Goal: Information Seeking & Learning: Compare options

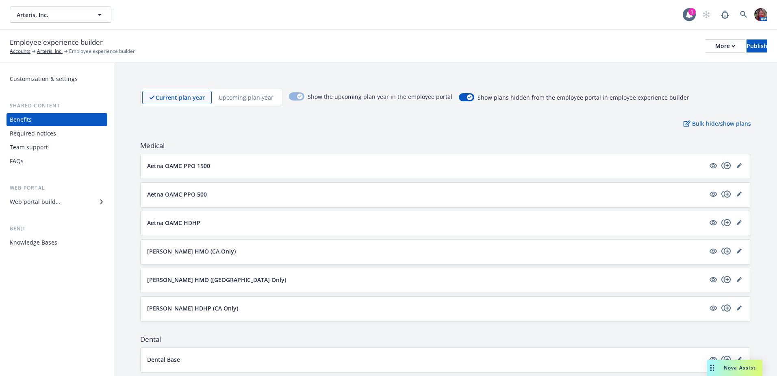
scroll to position [729, 0]
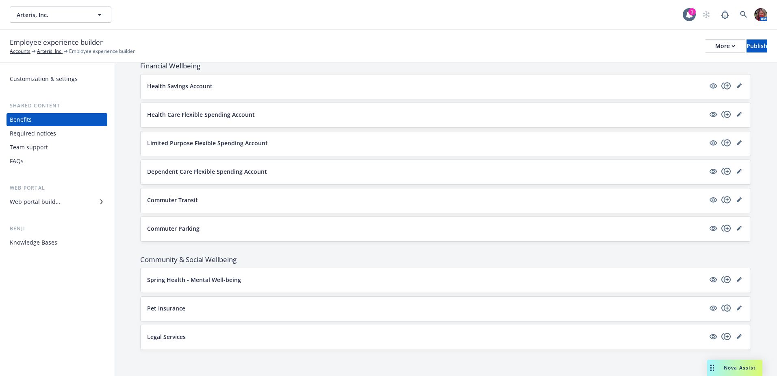
click at [721, 369] on div "Nova Assist" at bounding box center [740, 367] width 45 height 7
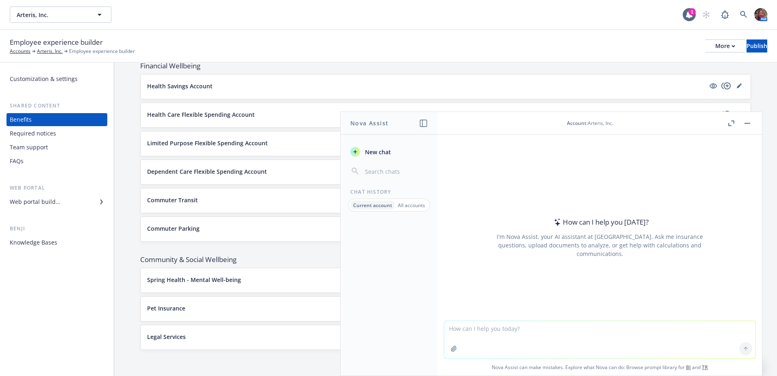
click at [486, 334] on textarea at bounding box center [599, 339] width 311 height 37
paste textarea "RE: Suvoda LLC MetLife Policy Termination Request • Policy #TM 05387962-G Dear …"
type textarea "rewrite termination letter RE: Suvoda LLC MetLife Policy Termination Request • …"
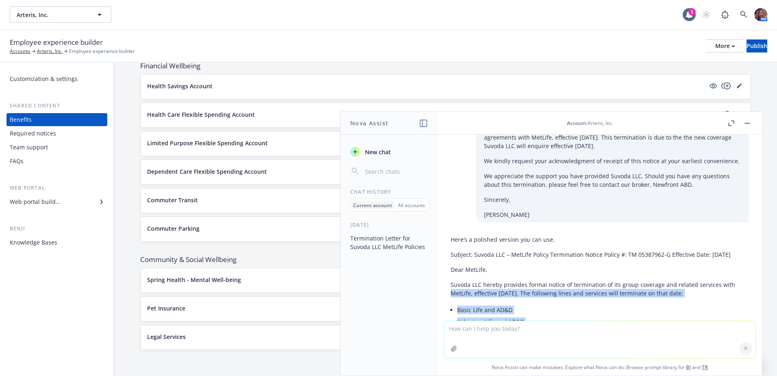
scroll to position [88, 0]
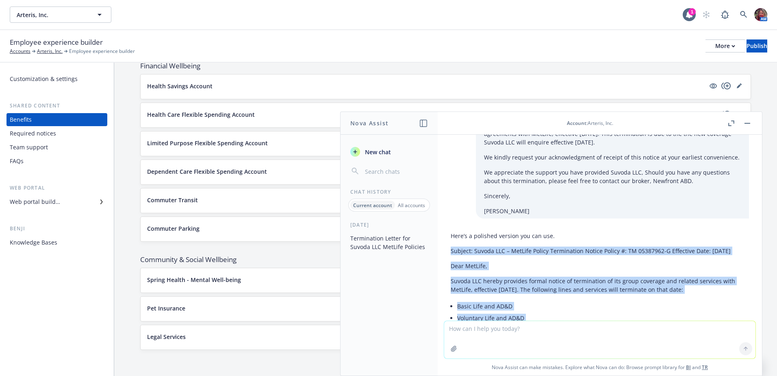
drag, startPoint x: 615, startPoint y: 277, endPoint x: 452, endPoint y: 252, distance: 165.0
click at [452, 252] on div "Here’s a polished version you can use. Subject: Suvoda LLC – MetLife Policy Ter…" at bounding box center [600, 349] width 298 height 242
copy div "Subject: Suvoda LLC – MetLife Policy Termination Notice Policy #: TM 05387962-G…"
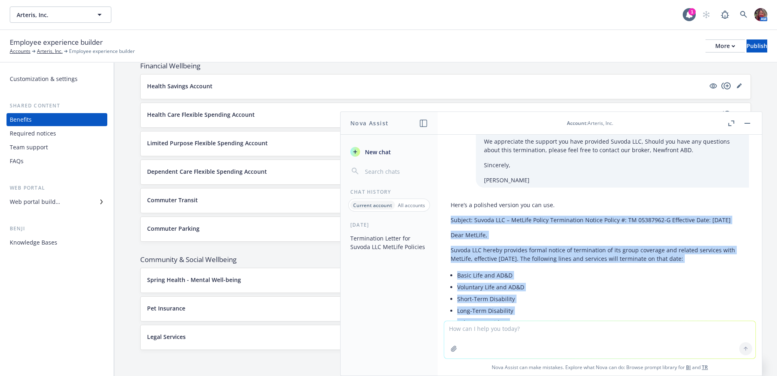
scroll to position [169, 0]
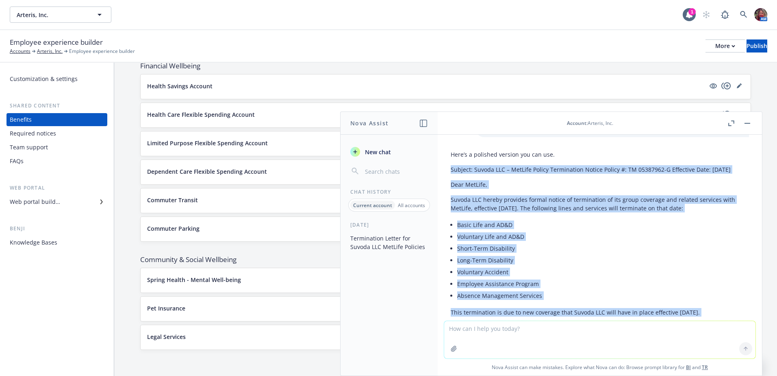
click at [488, 189] on p "Dear MetLife," at bounding box center [600, 184] width 298 height 9
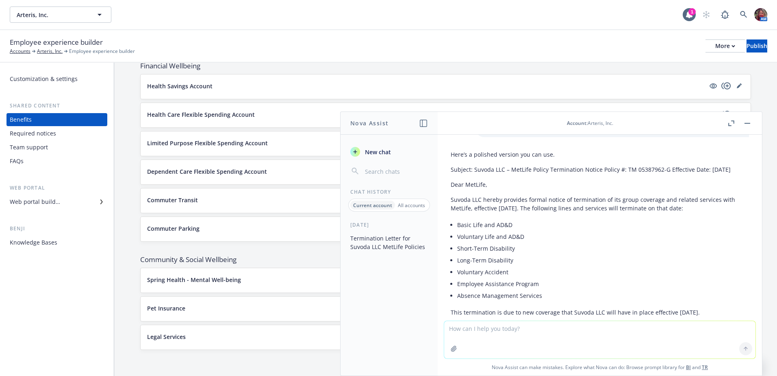
drag, startPoint x: 465, startPoint y: 178, endPoint x: 452, endPoint y: 172, distance: 14.9
click at [452, 172] on p "Subject: Suvoda LLC – MetLife Policy Termination Notice Policy #: TM 05387962-G…" at bounding box center [600, 169] width 298 height 9
copy p "Subject: Suvoda LLC – MetLife Policy Termination Notice Policy #: TM 05387962-G…"
drag, startPoint x: 477, startPoint y: 201, endPoint x: 466, endPoint y: 202, distance: 10.6
click at [477, 202] on div "Here’s a polished version you can use. Subject: Suvoda LLC – MetLife Policy Ter…" at bounding box center [600, 268] width 298 height 242
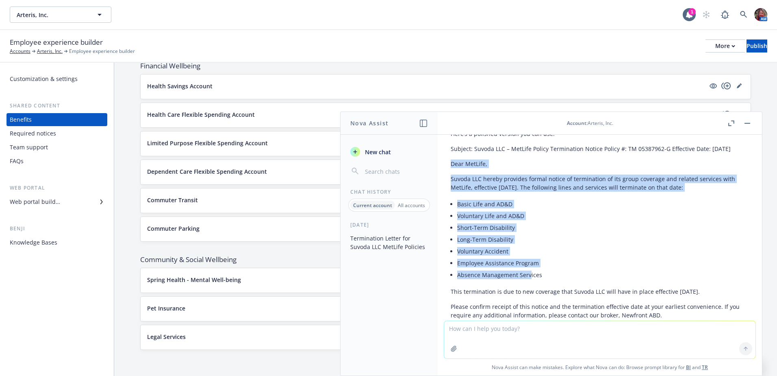
scroll to position [210, 0]
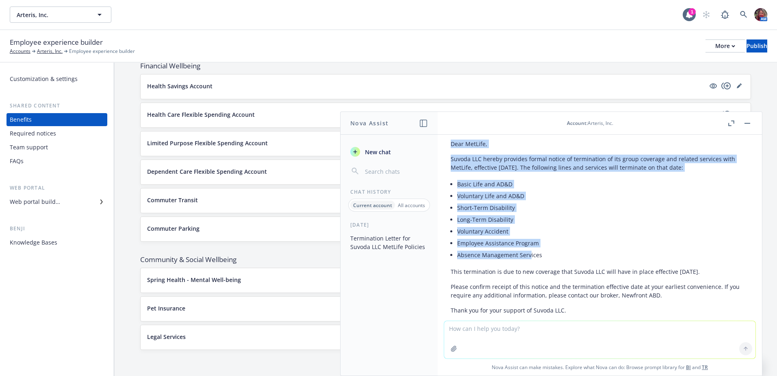
drag, startPoint x: 451, startPoint y: 193, endPoint x: 739, endPoint y: 280, distance: 300.7
click at [739, 280] on div "Here’s a polished version you can use. Subject: Suvoda LLC – MetLife Policy Ter…" at bounding box center [599, 234] width 311 height 256
copy div "Dear MetLife, Suvoda LLC hereby provides formal notice of termination of its gr…"
click at [507, 294] on p "Please confirm receipt of this notice and the termination effective date at you…" at bounding box center [600, 290] width 298 height 17
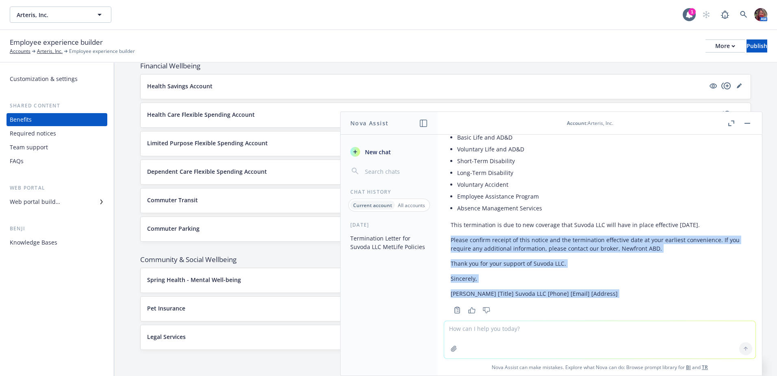
scroll to position [280, 0]
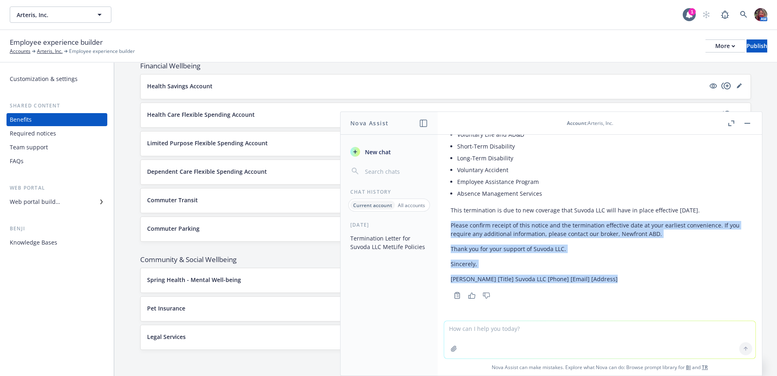
drag, startPoint x: 451, startPoint y: 296, endPoint x: 619, endPoint y: 278, distance: 169.4
click at [619, 278] on div "Here’s a polished version you can use. Subject: Suvoda LLC – MetLife Policy Ter…" at bounding box center [600, 166] width 298 height 242
copy div "Please confirm receipt of this notice and the termination effective date at you…"
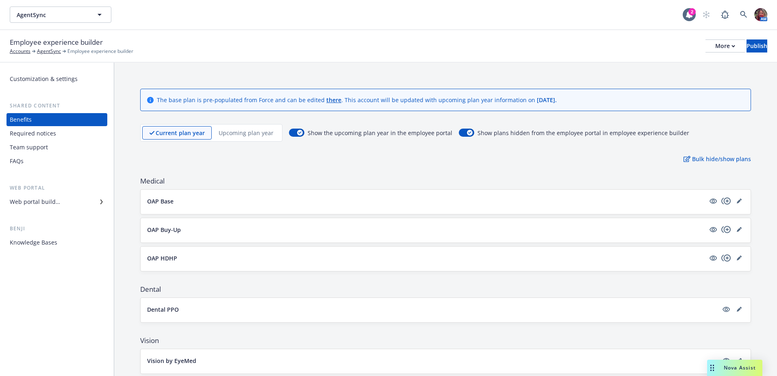
scroll to position [126, 0]
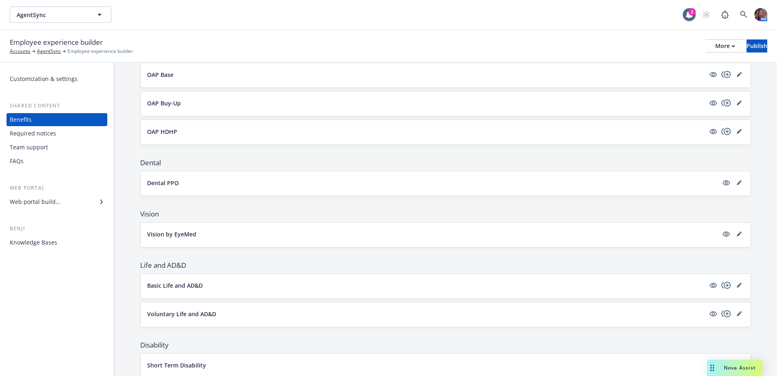
click at [29, 201] on div "Web portal builder" at bounding box center [35, 201] width 50 height 13
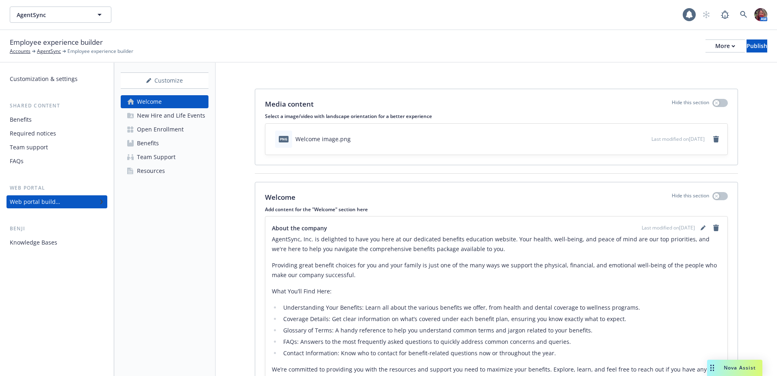
click at [148, 132] on div "Open Enrollment" at bounding box center [160, 129] width 47 height 13
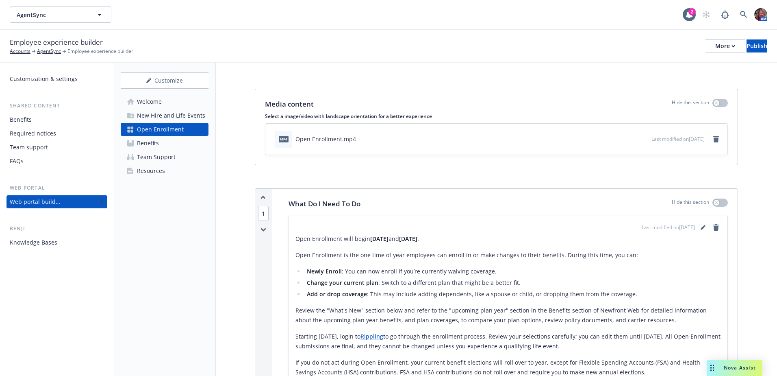
click at [157, 170] on div "Resources" at bounding box center [151, 170] width 28 height 13
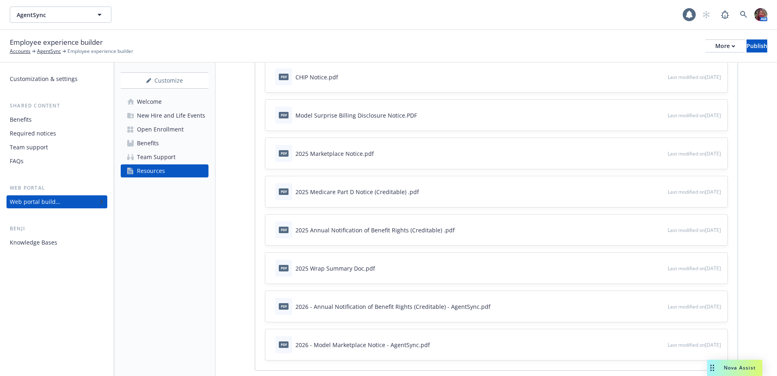
scroll to position [325, 0]
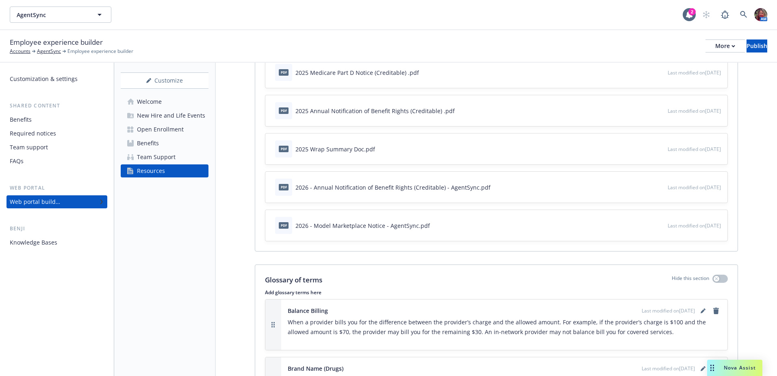
click at [686, 227] on span "Last modified on 09/25/2025" at bounding box center [694, 225] width 53 height 7
click at [632, 226] on icon "button" at bounding box center [634, 226] width 4 height 4
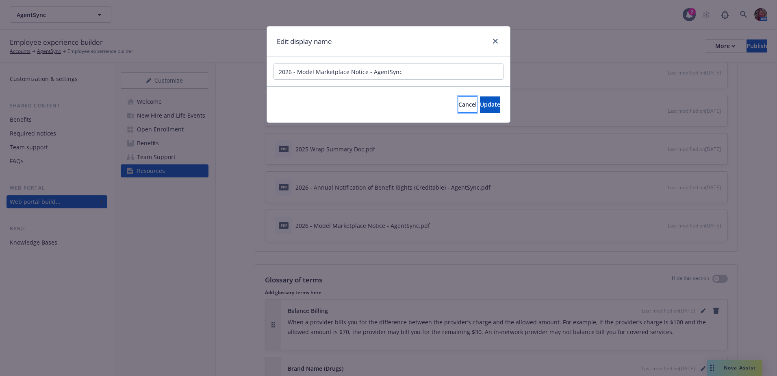
click at [459, 106] on span "Cancel" at bounding box center [468, 104] width 18 height 8
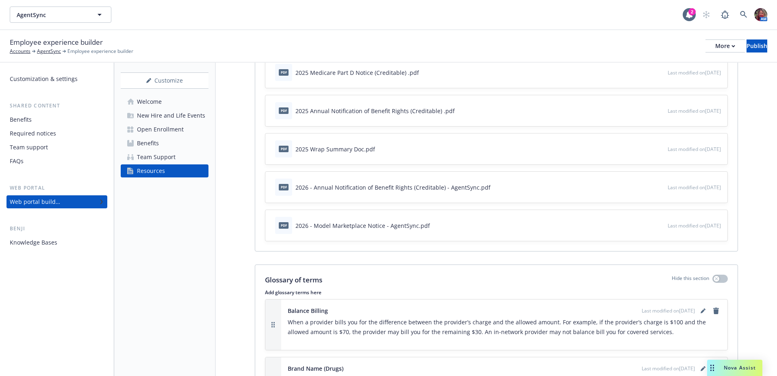
click at [679, 229] on span "Last modified on 09/25/2025" at bounding box center [694, 225] width 53 height 7
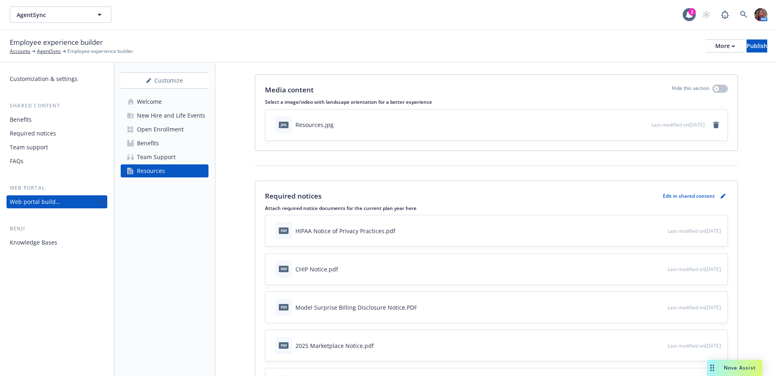
scroll to position [0, 0]
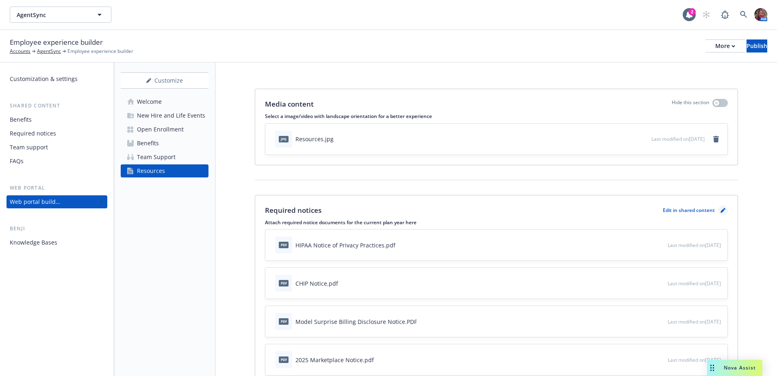
click at [721, 211] on icon "pencil" at bounding box center [723, 211] width 4 height 4
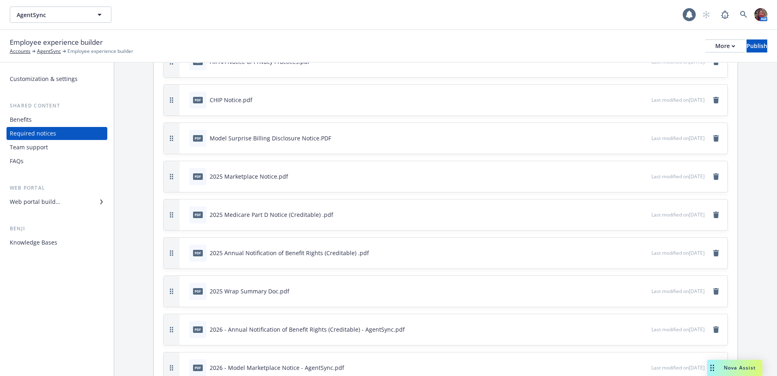
scroll to position [122, 0]
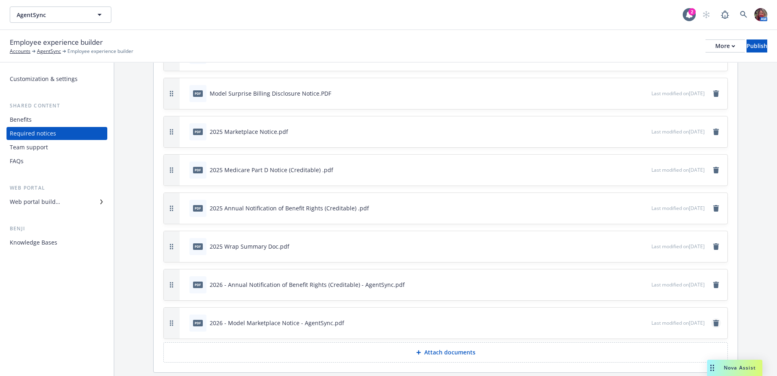
click at [714, 323] on icon "remove" at bounding box center [717, 323] width 6 height 7
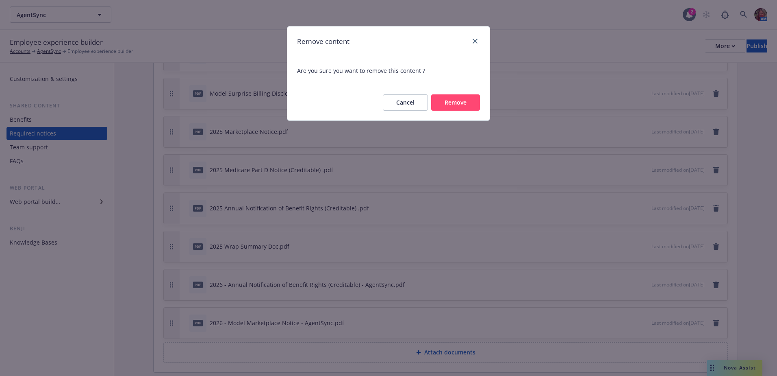
click at [453, 102] on button "Remove" at bounding box center [455, 102] width 49 height 16
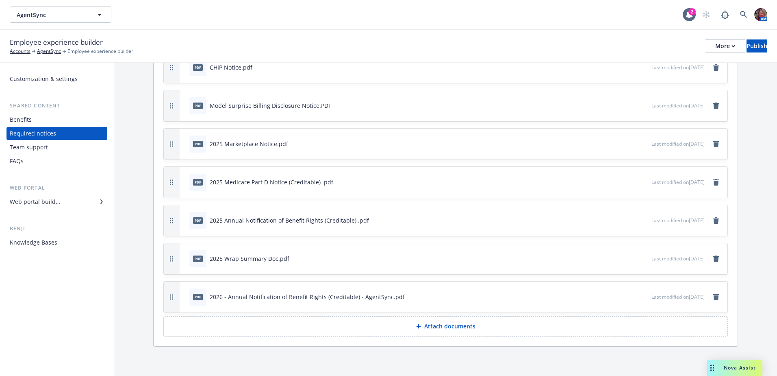
click at [437, 322] on p "Attach documents" at bounding box center [450, 326] width 51 height 8
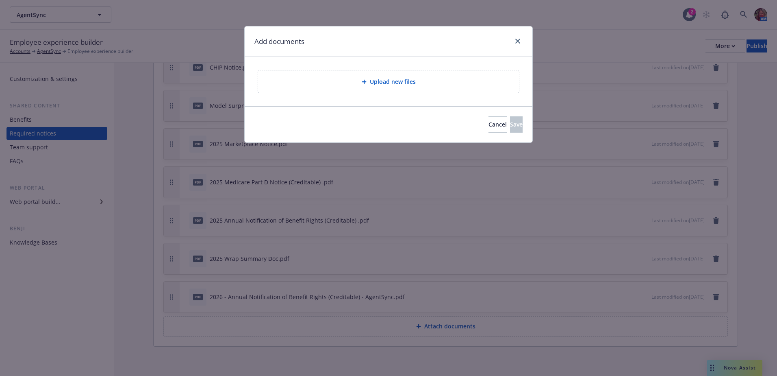
click at [347, 89] on div "Upload new files" at bounding box center [388, 81] width 261 height 22
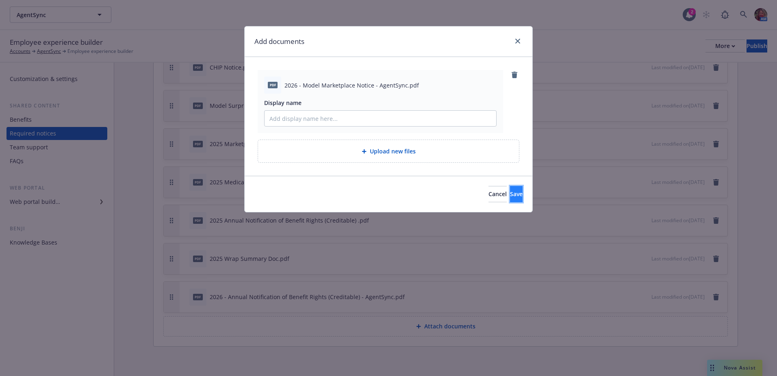
click at [510, 194] on button "Save" at bounding box center [516, 194] width 13 height 16
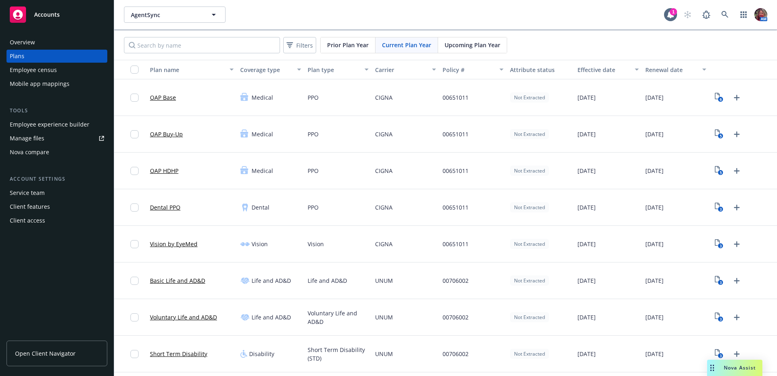
click at [32, 151] on div "Nova compare" at bounding box center [29, 152] width 39 height 13
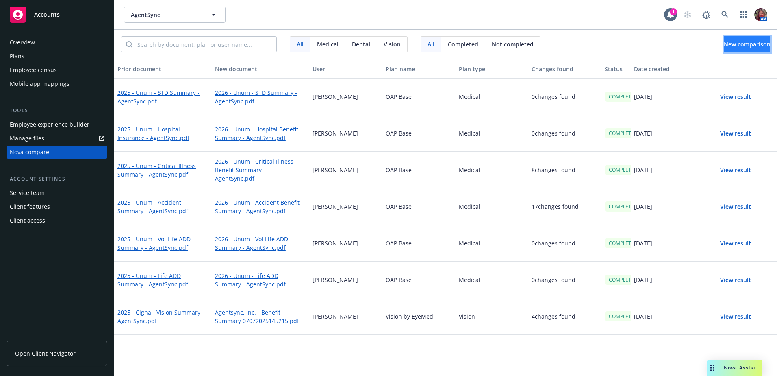
click at [724, 47] on span "New comparison" at bounding box center [747, 44] width 47 height 8
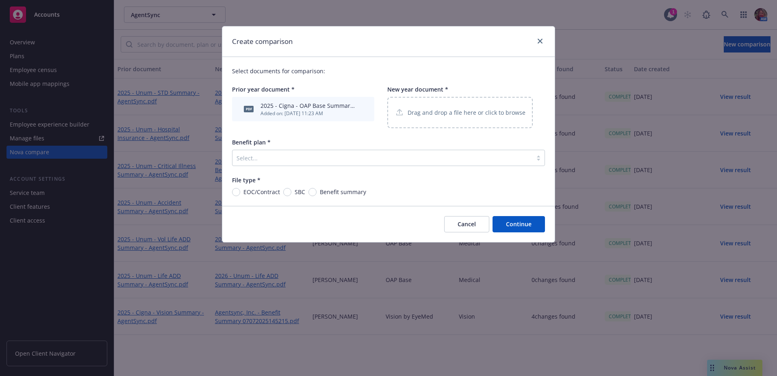
click at [452, 118] on div "Drag and drop a file here or click to browse" at bounding box center [460, 112] width 146 height 31
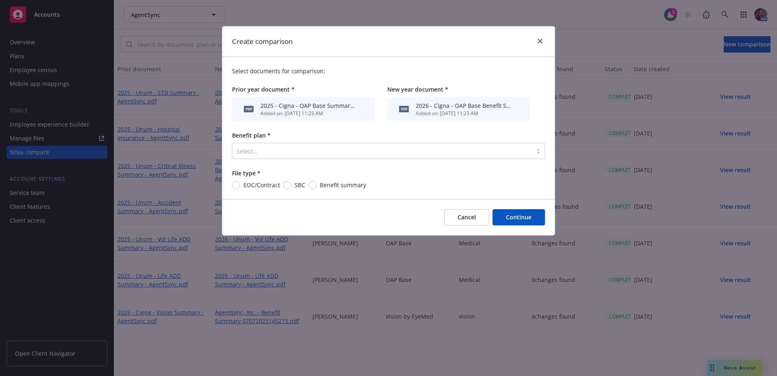
click at [383, 148] on div at bounding box center [383, 151] width 292 height 10
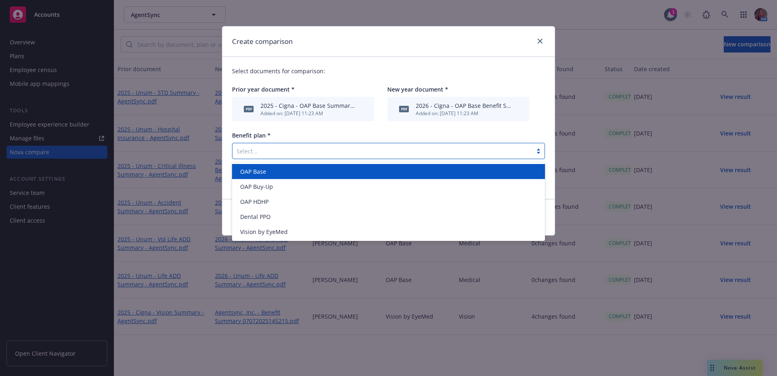
click at [314, 165] on div "OAP Base" at bounding box center [388, 171] width 313 height 15
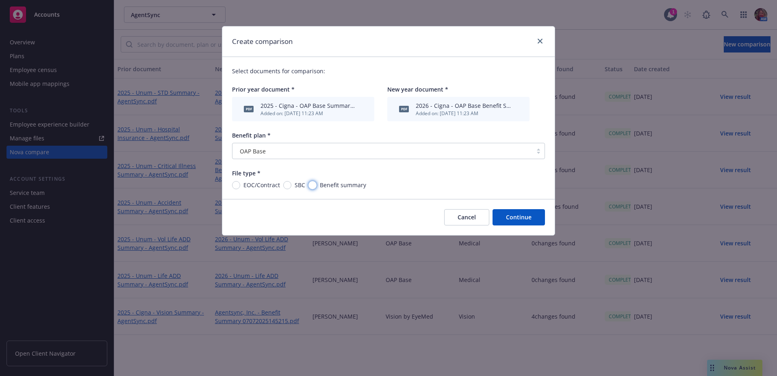
click at [316, 186] on input "Benefit summary" at bounding box center [313, 185] width 8 height 8
radio input "true"
click at [528, 217] on button "Continue" at bounding box center [519, 217] width 52 height 16
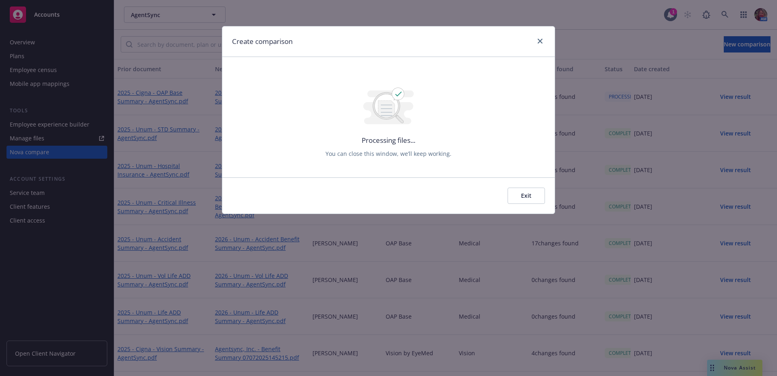
click at [532, 198] on button "Exit" at bounding box center [526, 195] width 37 height 16
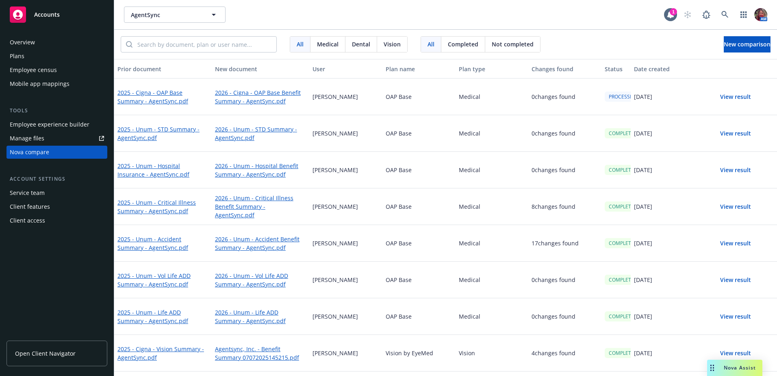
click at [717, 53] on div "All Medical Dental Vision All Completed Not completed New comparison" at bounding box center [445, 44] width 663 height 29
click at [724, 49] on button "New comparison" at bounding box center [747, 44] width 47 height 16
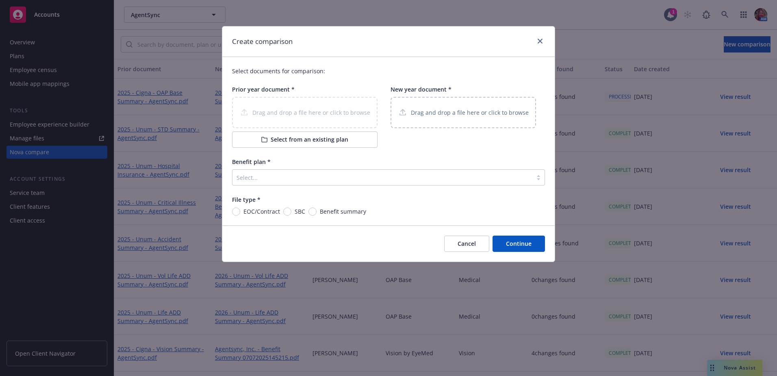
click at [416, 116] on p "Drag and drop a file here or click to browse" at bounding box center [470, 112] width 118 height 9
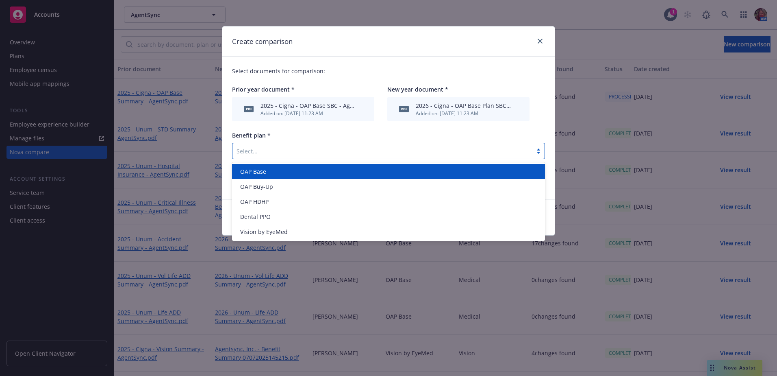
click at [283, 153] on div at bounding box center [383, 151] width 292 height 10
click at [269, 171] on div "OAP Base" at bounding box center [388, 171] width 303 height 9
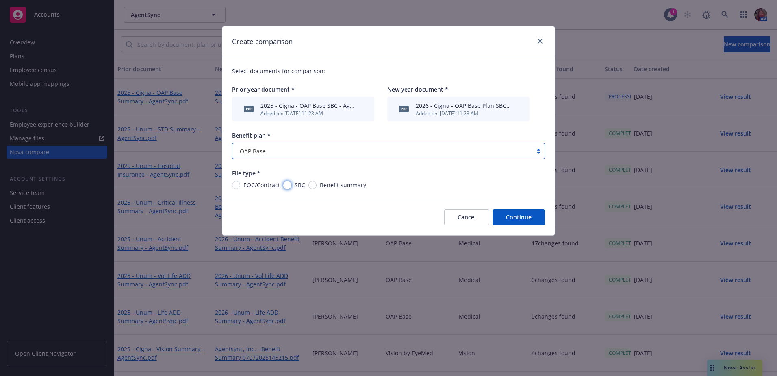
click at [288, 183] on input "SBC" at bounding box center [287, 185] width 8 height 8
radio input "true"
click at [512, 214] on button "Continue" at bounding box center [519, 217] width 52 height 16
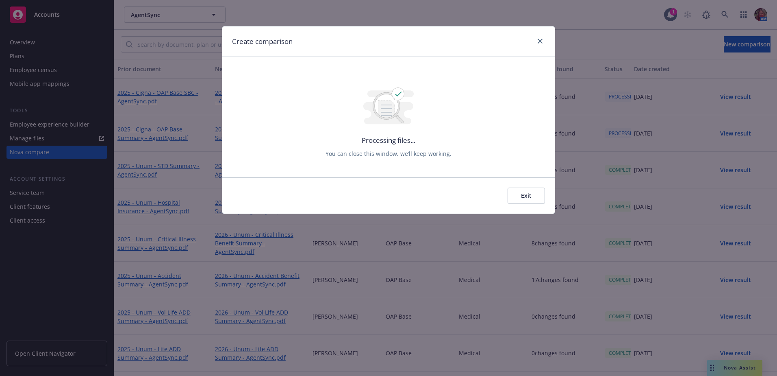
click at [527, 190] on button "Exit" at bounding box center [526, 195] width 37 height 16
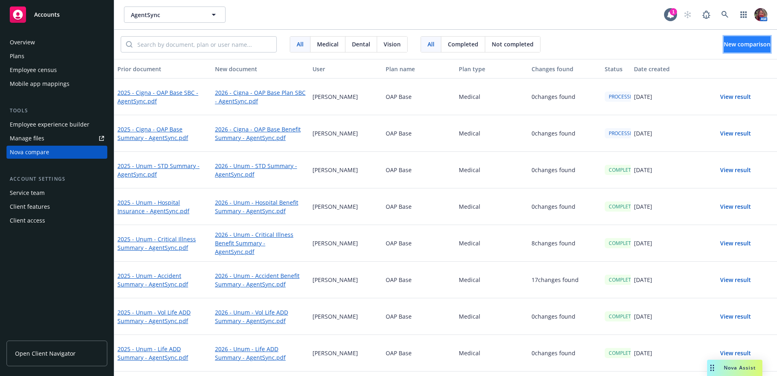
click at [738, 45] on span "New comparison" at bounding box center [747, 44] width 47 height 8
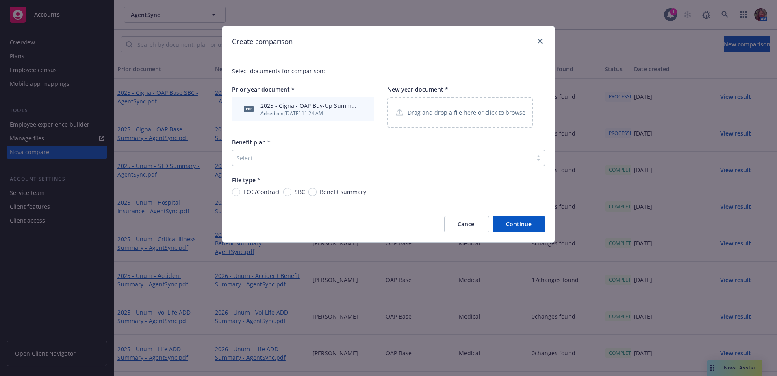
click at [418, 112] on p "Drag and drop a file here or click to browse" at bounding box center [467, 112] width 118 height 9
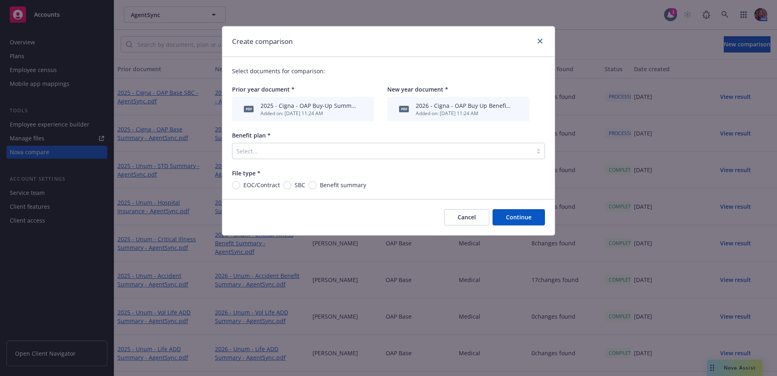
click at [265, 152] on div at bounding box center [383, 151] width 292 height 10
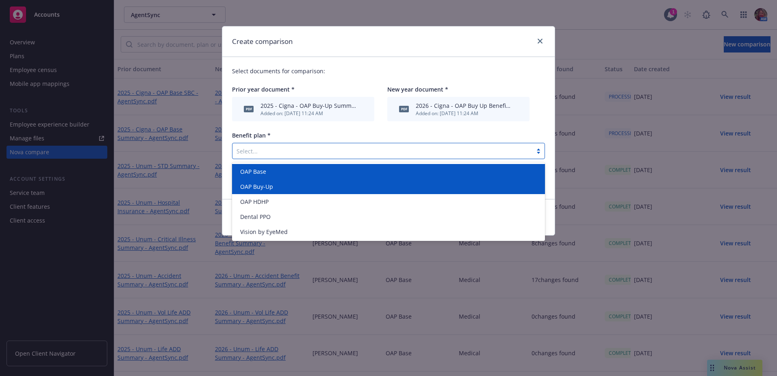
click at [264, 183] on span "OAP Buy-Up" at bounding box center [256, 186] width 33 height 9
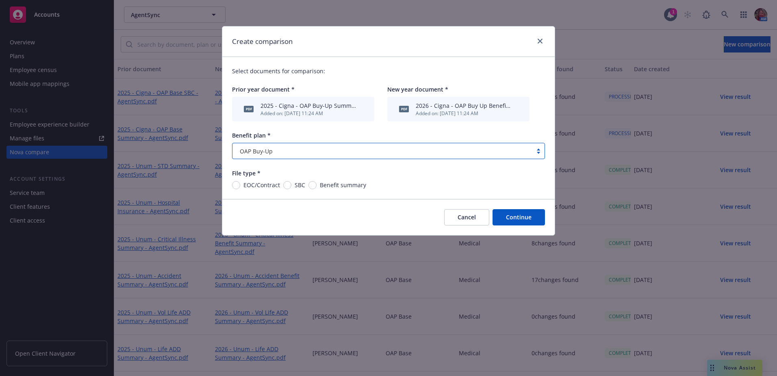
click at [317, 185] on span "Benefit summary" at bounding box center [342, 185] width 50 height 9
click at [317, 185] on input "Benefit summary" at bounding box center [313, 185] width 8 height 8
radio input "true"
click at [544, 222] on button "Continue" at bounding box center [519, 217] width 52 height 16
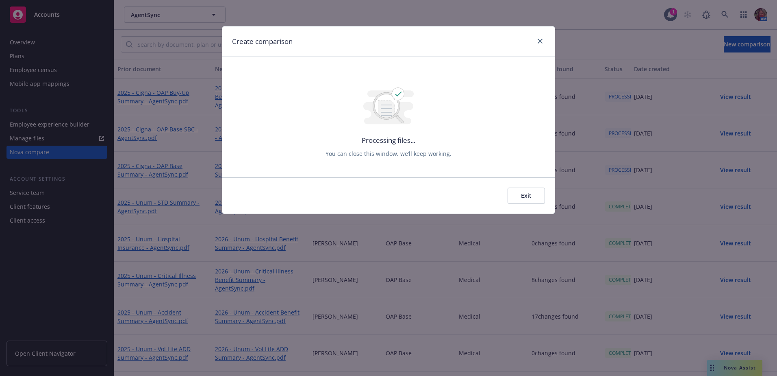
click at [529, 193] on button "Exit" at bounding box center [526, 195] width 37 height 16
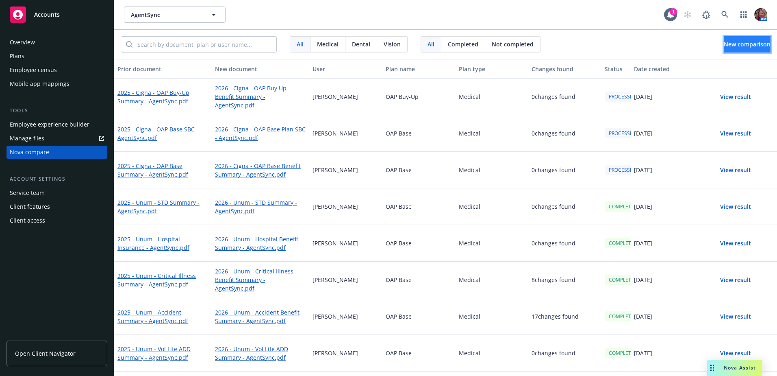
click at [733, 39] on button "New comparison" at bounding box center [747, 44] width 47 height 16
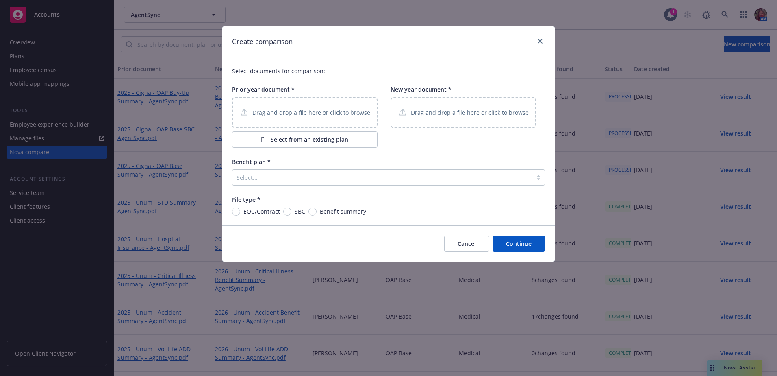
click at [268, 107] on div "Drag and drop a file here or click to browse" at bounding box center [305, 112] width 146 height 31
click at [453, 116] on p "Drag and drop a file here or click to browse" at bounding box center [470, 112] width 118 height 9
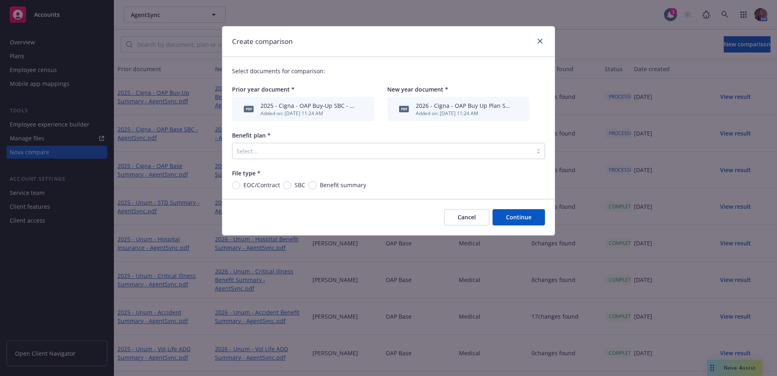
click at [268, 157] on div "Select..." at bounding box center [383, 150] width 300 height 13
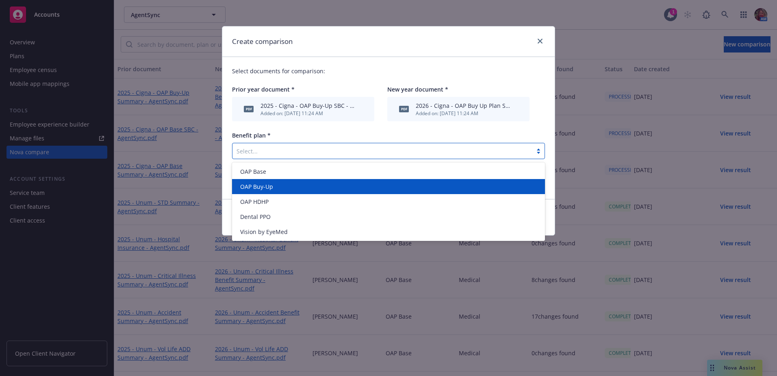
click at [264, 185] on span "OAP Buy-Up" at bounding box center [256, 186] width 33 height 9
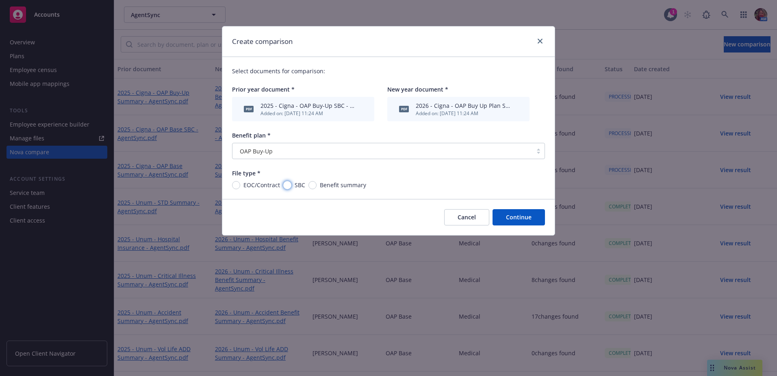
click at [285, 185] on input "SBC" at bounding box center [287, 185] width 8 height 8
radio input "true"
click at [519, 221] on button "Continue" at bounding box center [519, 217] width 52 height 16
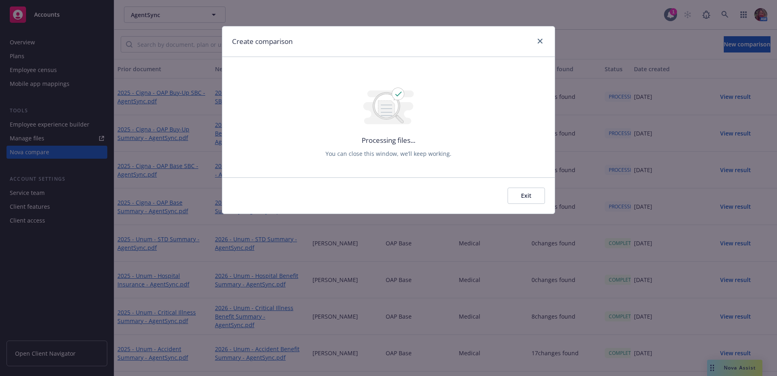
click at [529, 193] on button "Exit" at bounding box center [526, 195] width 37 height 16
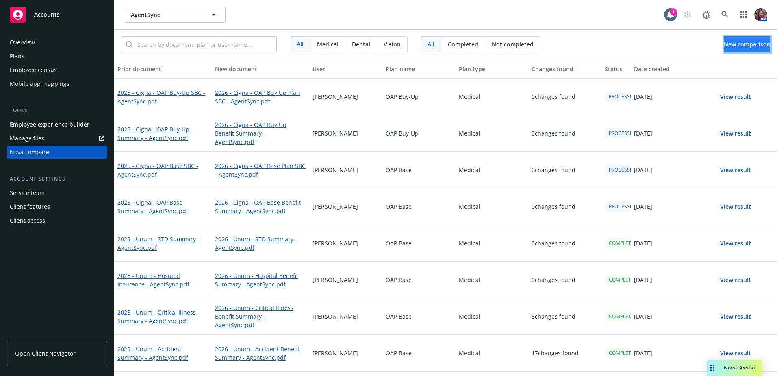
click at [754, 47] on span "New comparison" at bounding box center [747, 44] width 47 height 8
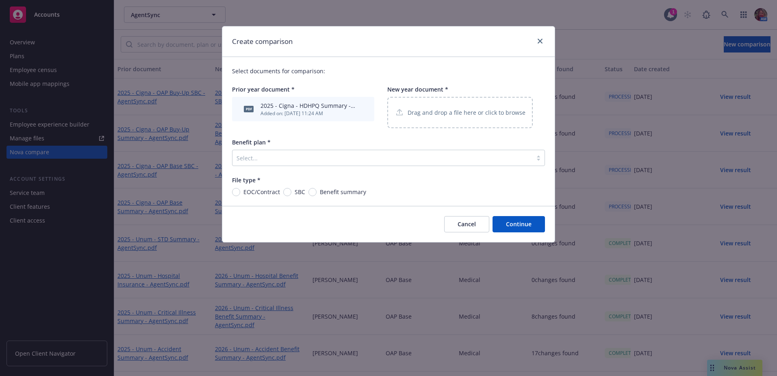
click at [423, 109] on p "Drag and drop a file here or click to browse" at bounding box center [467, 112] width 118 height 9
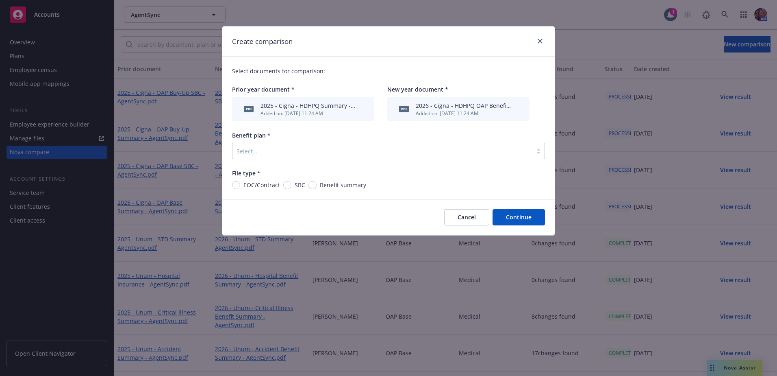
click at [303, 158] on div "Select..." at bounding box center [388, 151] width 313 height 16
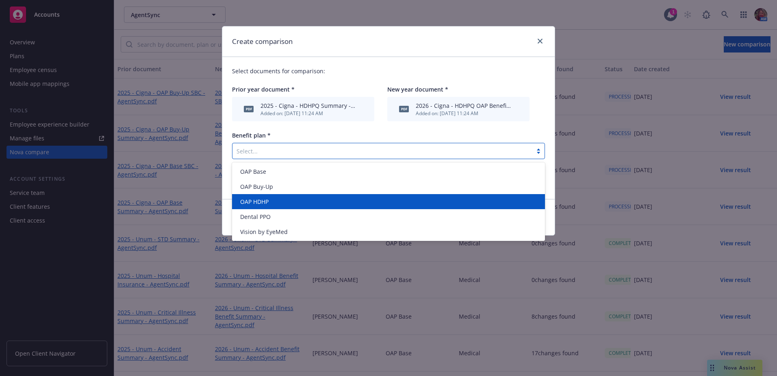
click at [270, 202] on div "OAP HDHP" at bounding box center [388, 201] width 303 height 9
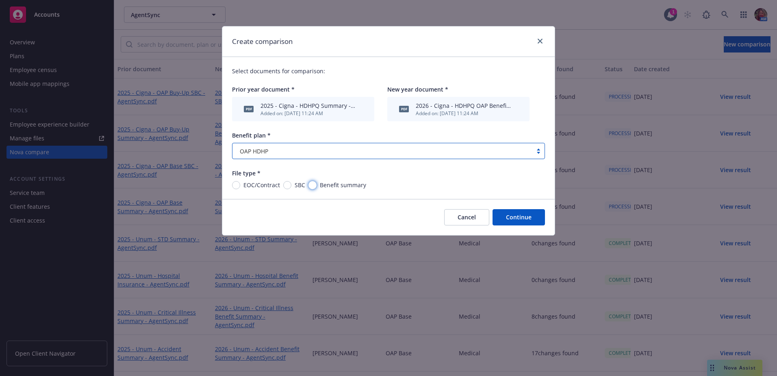
click at [314, 182] on input "Benefit summary" at bounding box center [313, 185] width 8 height 8
radio input "true"
click at [535, 222] on button "Continue" at bounding box center [519, 217] width 52 height 16
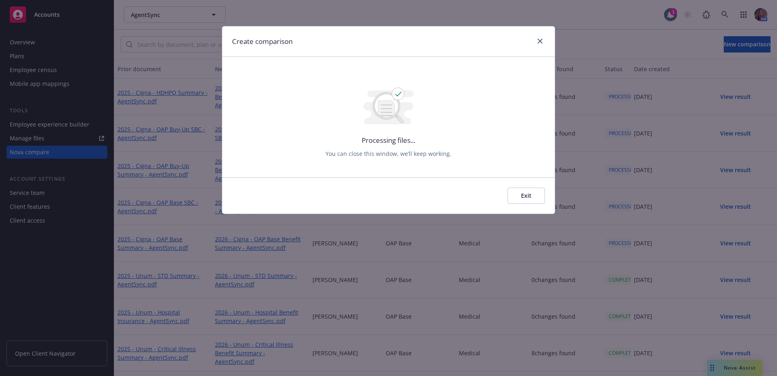
click at [535, 199] on button "Exit" at bounding box center [526, 195] width 37 height 16
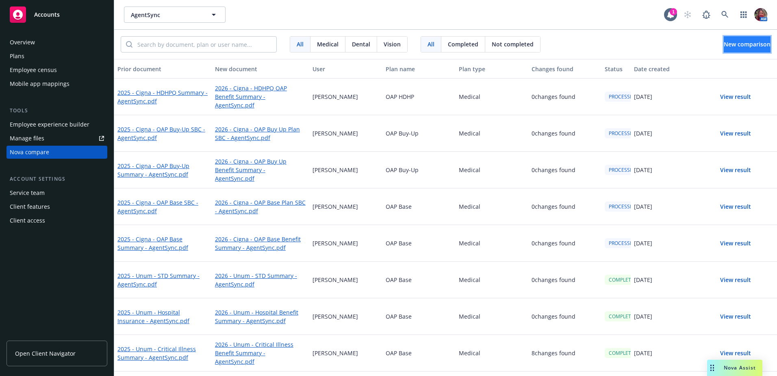
click at [730, 45] on span "New comparison" at bounding box center [747, 44] width 47 height 8
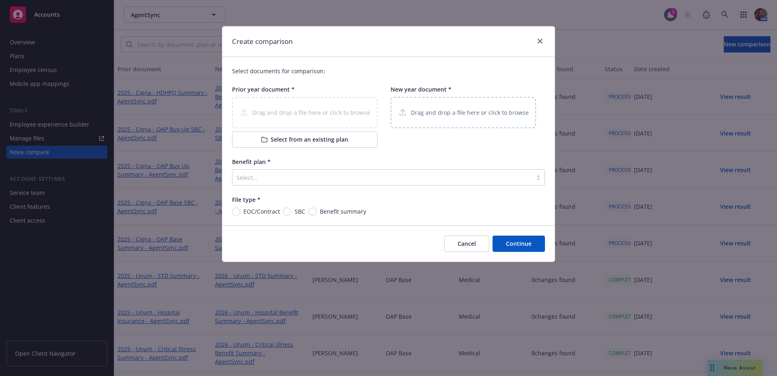
click at [472, 116] on p "Drag and drop a file here or click to browse" at bounding box center [470, 112] width 118 height 9
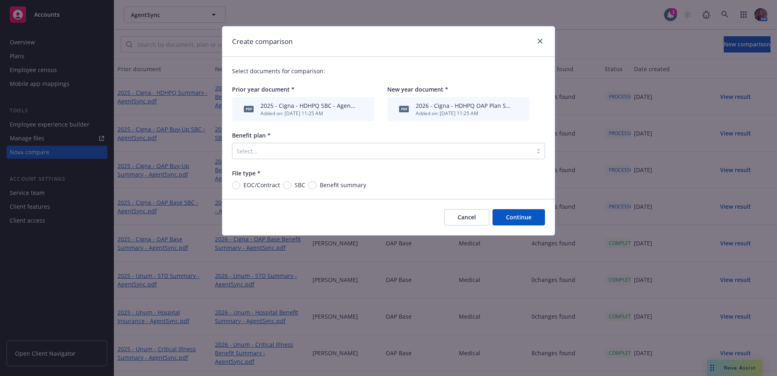
click at [295, 148] on div at bounding box center [383, 151] width 292 height 10
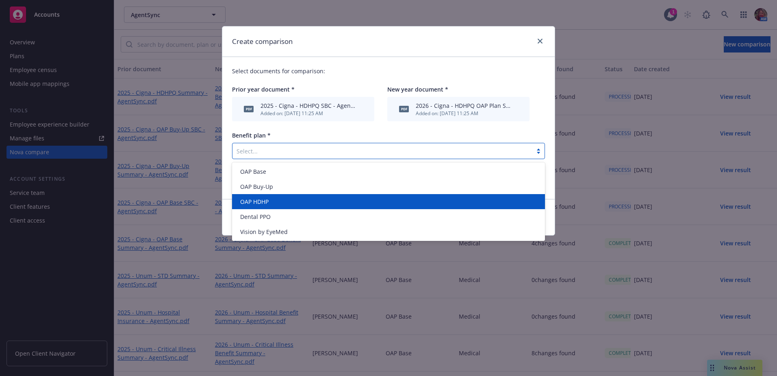
click at [270, 203] on div "OAP HDHP" at bounding box center [388, 201] width 303 height 9
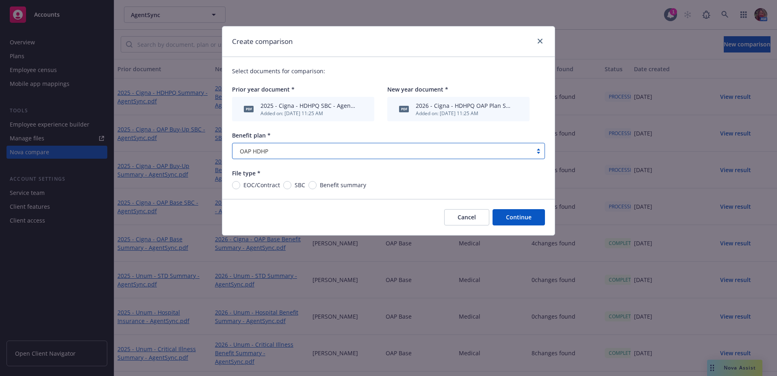
click at [292, 186] on span "SBC" at bounding box center [299, 185] width 14 height 9
click at [291, 186] on input "SBC" at bounding box center [287, 185] width 8 height 8
radio input "true"
click at [530, 218] on button "Continue" at bounding box center [519, 217] width 52 height 16
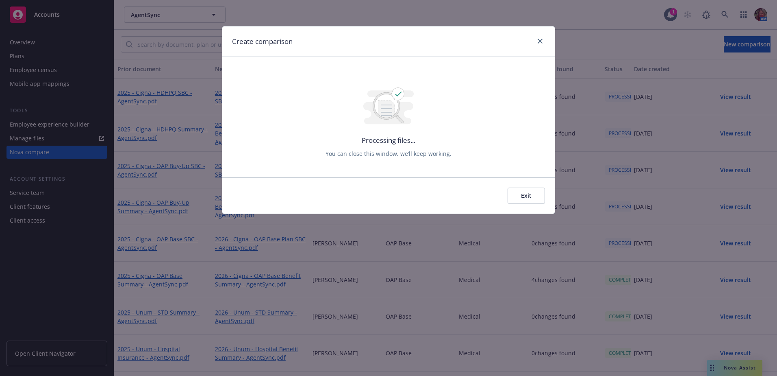
click at [520, 205] on div "Exit" at bounding box center [388, 195] width 333 height 36
click at [529, 196] on button "Exit" at bounding box center [526, 195] width 37 height 16
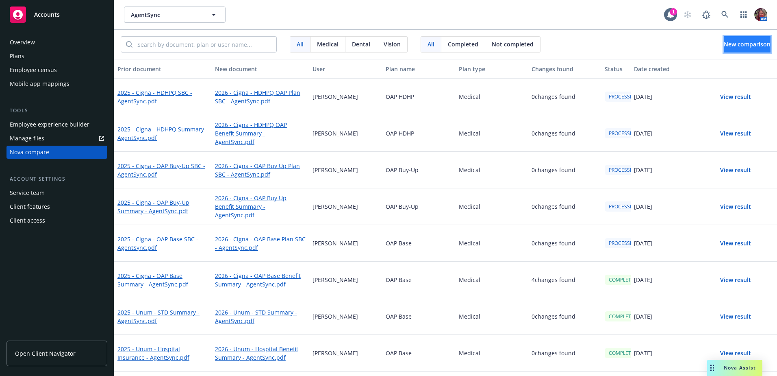
click at [724, 49] on button "New comparison" at bounding box center [747, 44] width 47 height 16
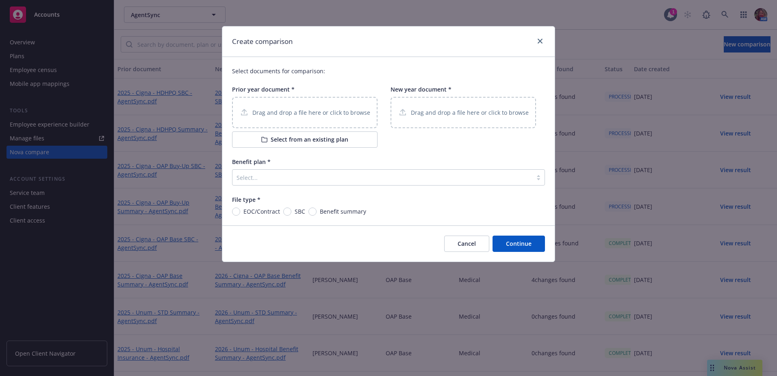
click at [296, 114] on p "Drag and drop a file here or click to browse" at bounding box center [312, 112] width 118 height 9
click at [465, 118] on div "Drag and drop a file here or click to browse" at bounding box center [464, 112] width 146 height 31
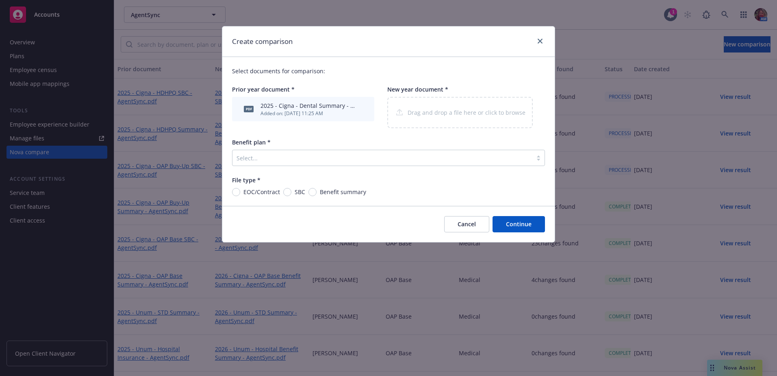
click at [333, 167] on div "Select documents for comparison: Prior year document * pdf 2025 - Cigna - Denta…" at bounding box center [388, 131] width 333 height 149
click at [333, 154] on div at bounding box center [383, 158] width 292 height 10
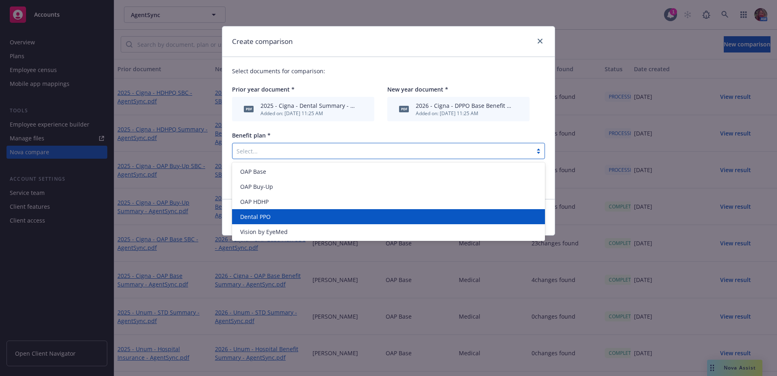
click at [271, 216] on div "Dental PPO" at bounding box center [388, 216] width 303 height 9
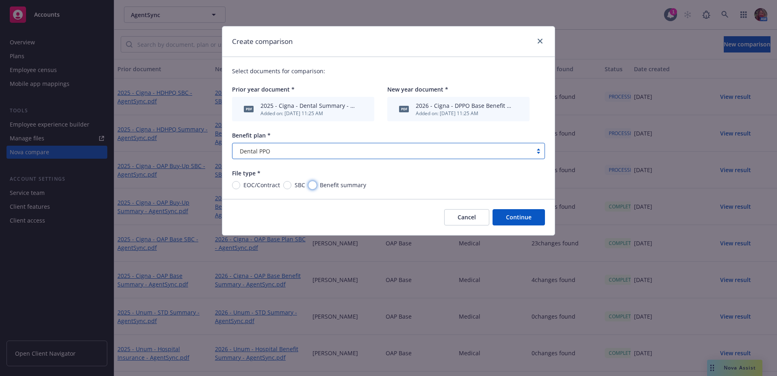
click at [314, 185] on input "Benefit summary" at bounding box center [313, 185] width 8 height 8
radio input "true"
click at [511, 217] on button "Continue" at bounding box center [519, 217] width 52 height 16
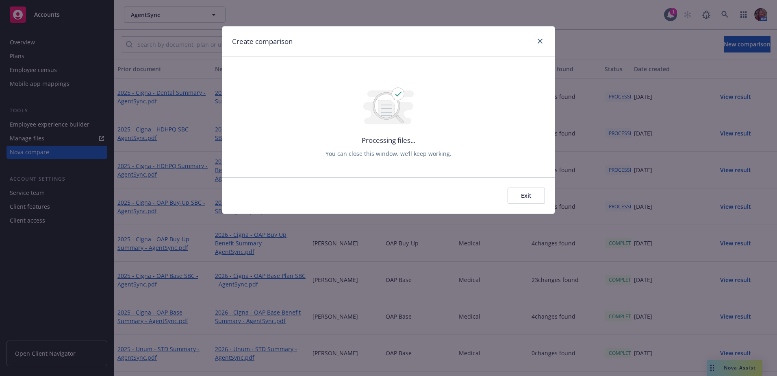
click at [534, 197] on button "Exit" at bounding box center [526, 195] width 37 height 16
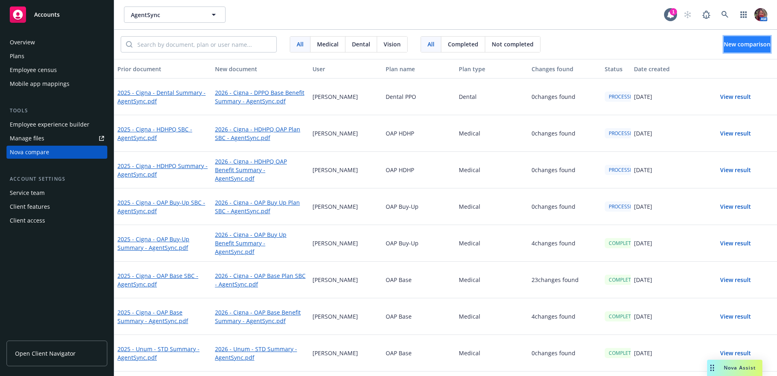
click at [724, 47] on span "New comparison" at bounding box center [747, 44] width 47 height 8
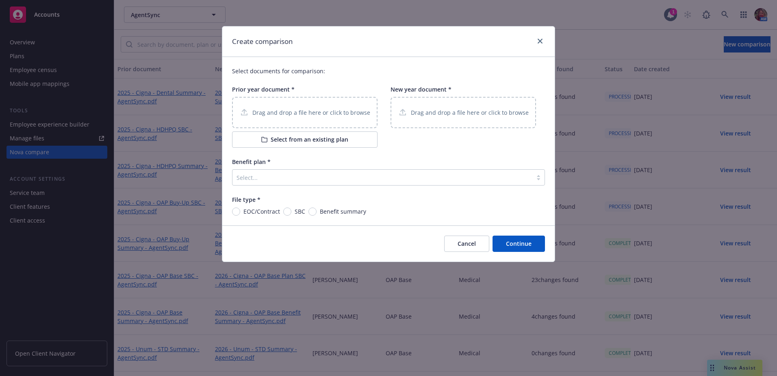
click at [336, 112] on p "Drag and drop a file here or click to browse" at bounding box center [312, 112] width 118 height 9
click at [439, 112] on p "Drag and drop a file here or click to browse" at bounding box center [470, 112] width 118 height 9
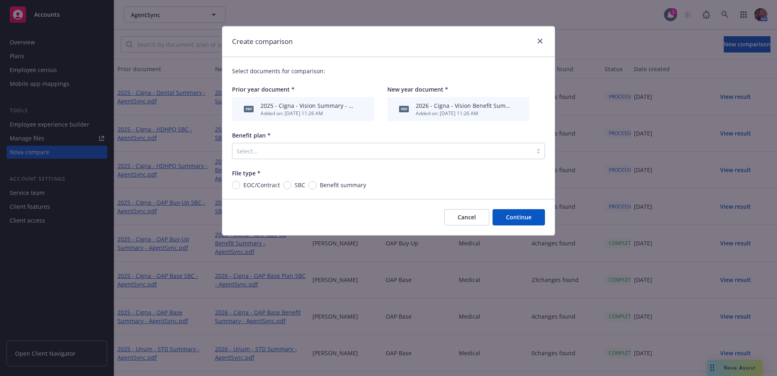
click at [355, 144] on div "Select..." at bounding box center [388, 151] width 313 height 16
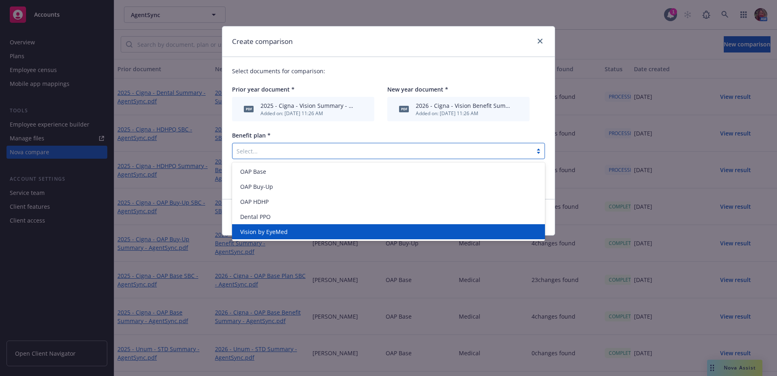
click at [262, 228] on span "Vision by EyeMed" at bounding box center [264, 231] width 48 height 9
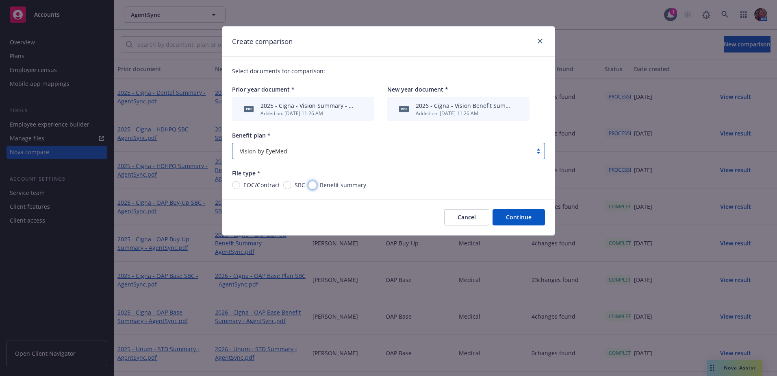
click at [313, 186] on input "Benefit summary" at bounding box center [313, 185] width 8 height 8
radio input "true"
click at [525, 221] on button "Continue" at bounding box center [519, 217] width 52 height 16
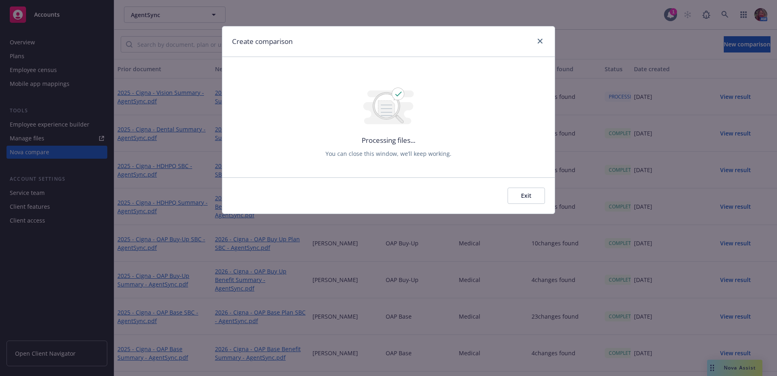
click at [528, 197] on button "Exit" at bounding box center [526, 195] width 37 height 16
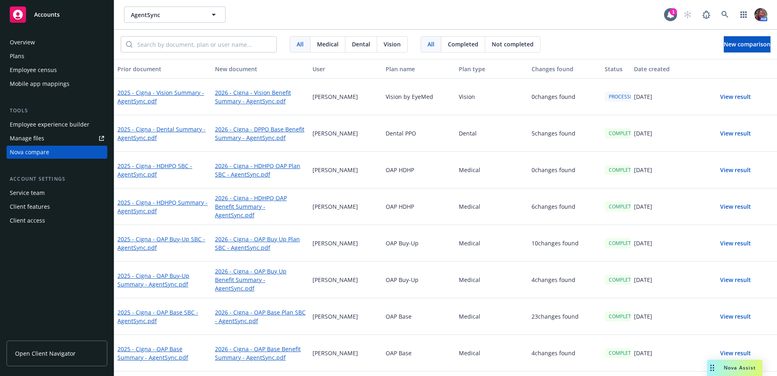
scroll to position [69, 0]
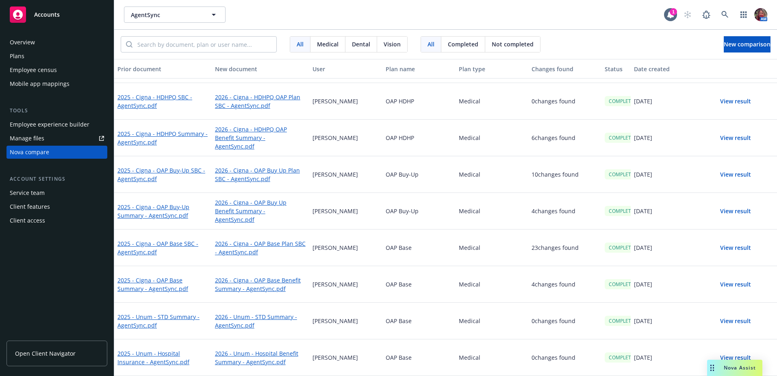
click at [736, 251] on button "View result" at bounding box center [736, 247] width 57 height 16
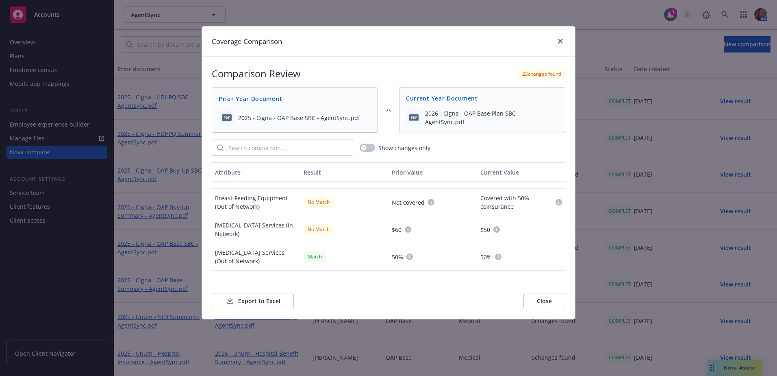
scroll to position [1372, 0]
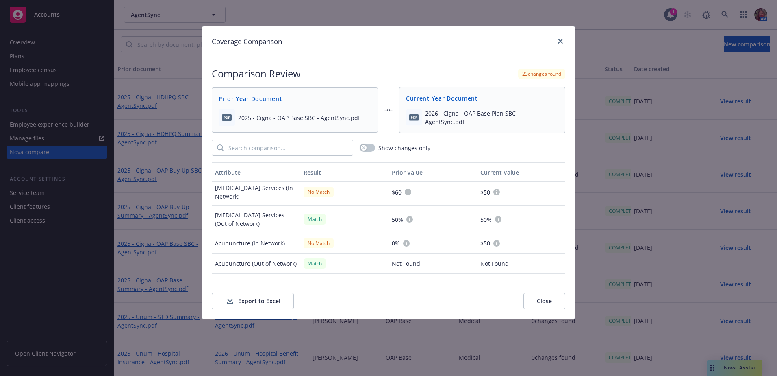
click at [548, 300] on button "Close" at bounding box center [545, 301] width 42 height 16
